Goal: Book appointment/travel/reservation

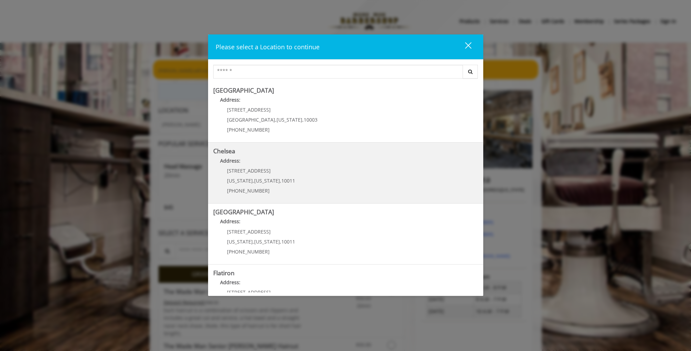
click at [268, 181] on span "[US_STATE]" at bounding box center [267, 180] width 26 height 7
